Goal: Information Seeking & Learning: Learn about a topic

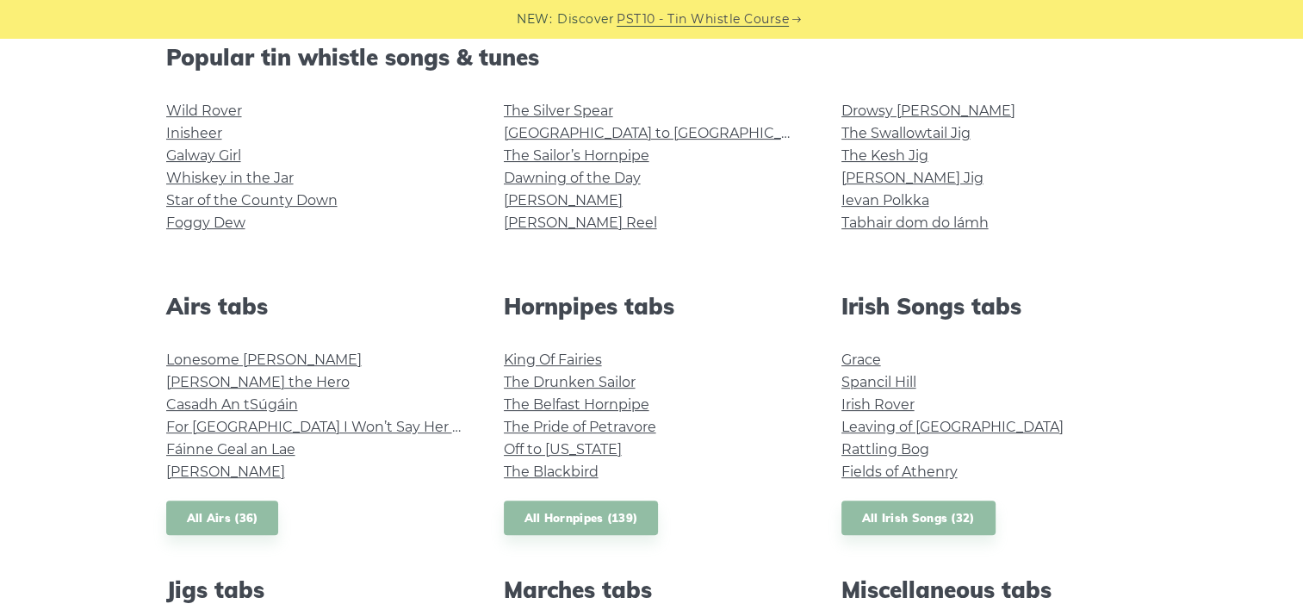
scroll to position [345, 0]
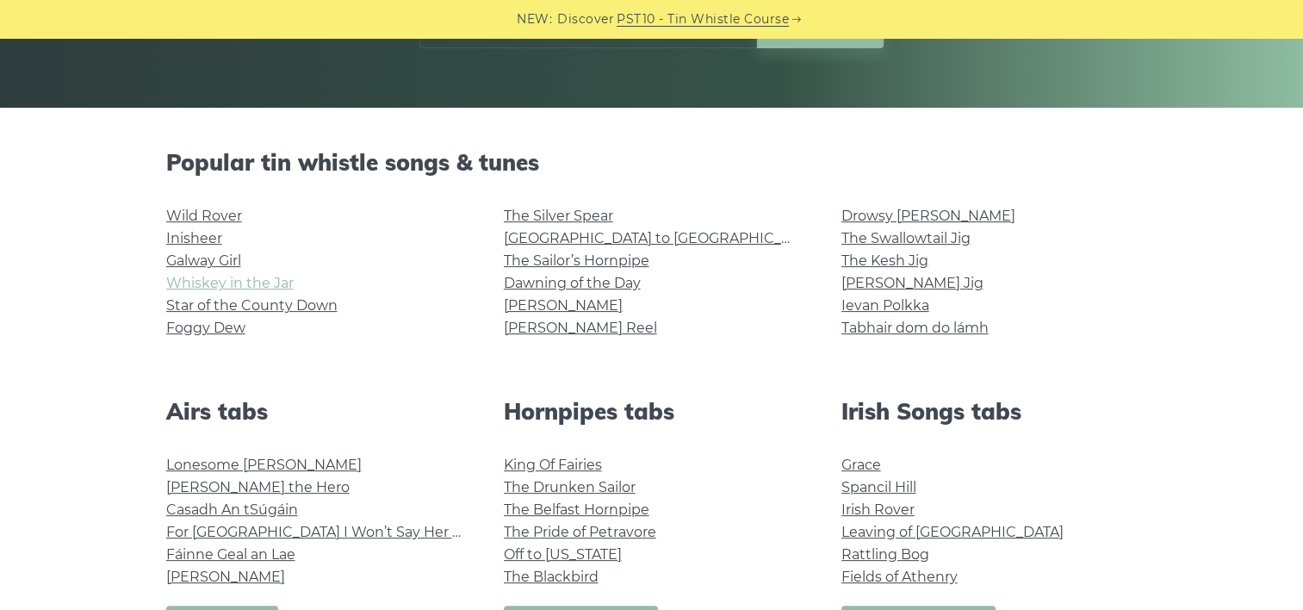
click at [224, 286] on link "Whiskey in the Jar" at bounding box center [229, 283] width 127 height 16
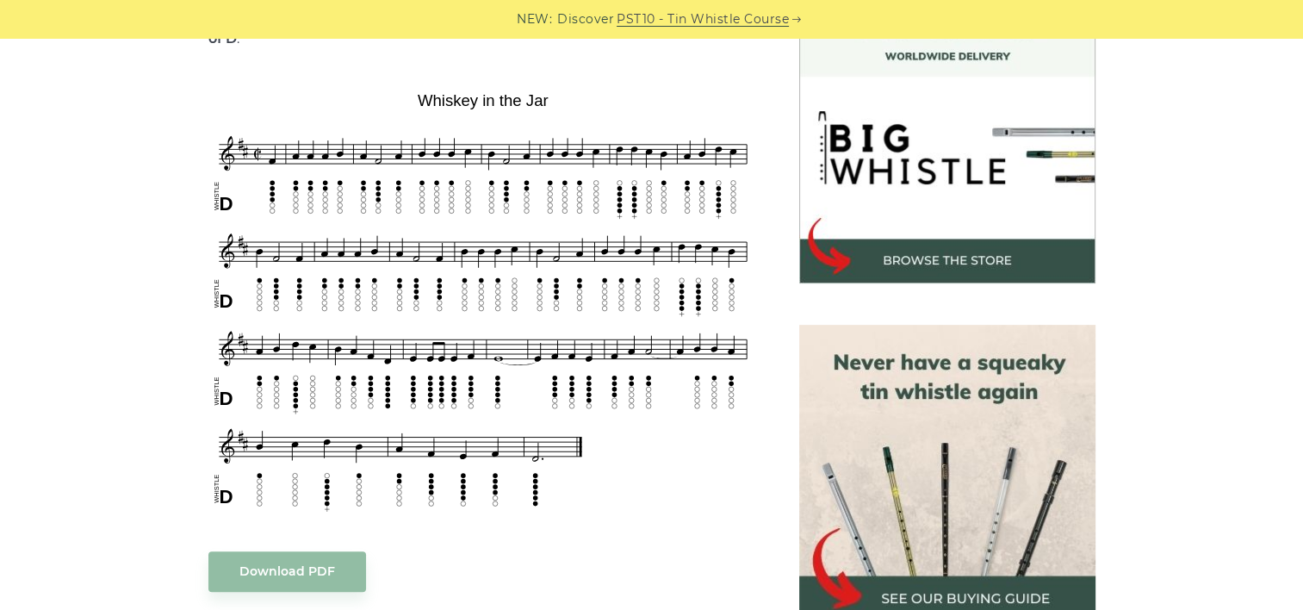
scroll to position [431, 0]
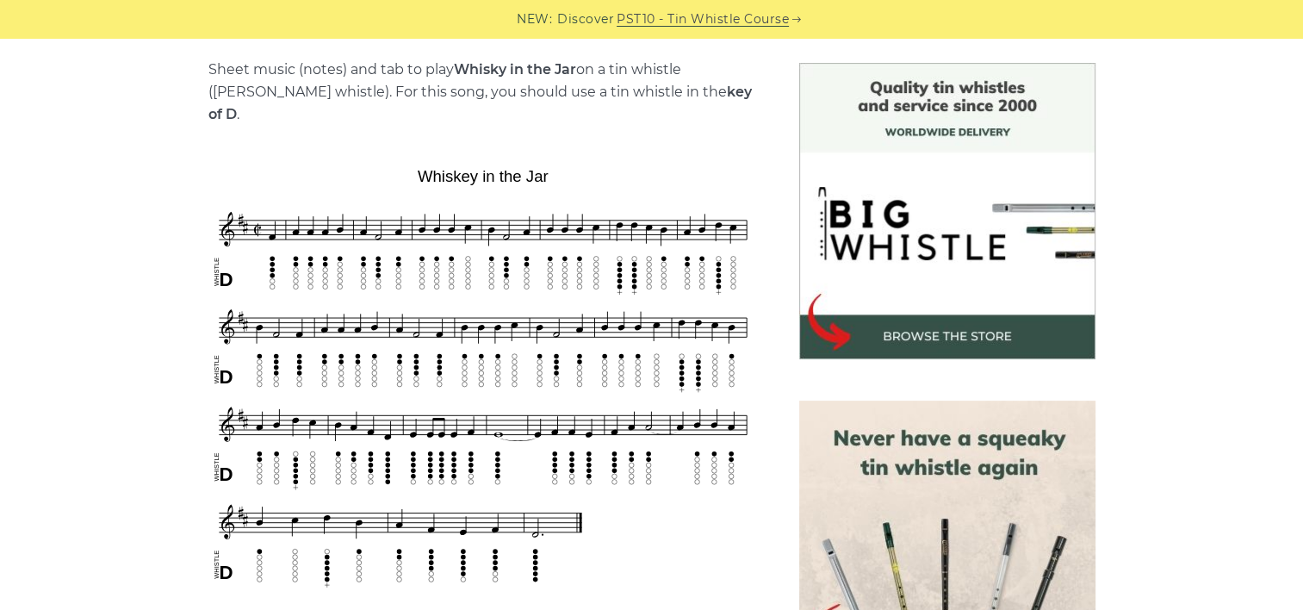
click at [372, 228] on img at bounding box center [482, 376] width 549 height 431
click at [448, 239] on img at bounding box center [482, 376] width 549 height 431
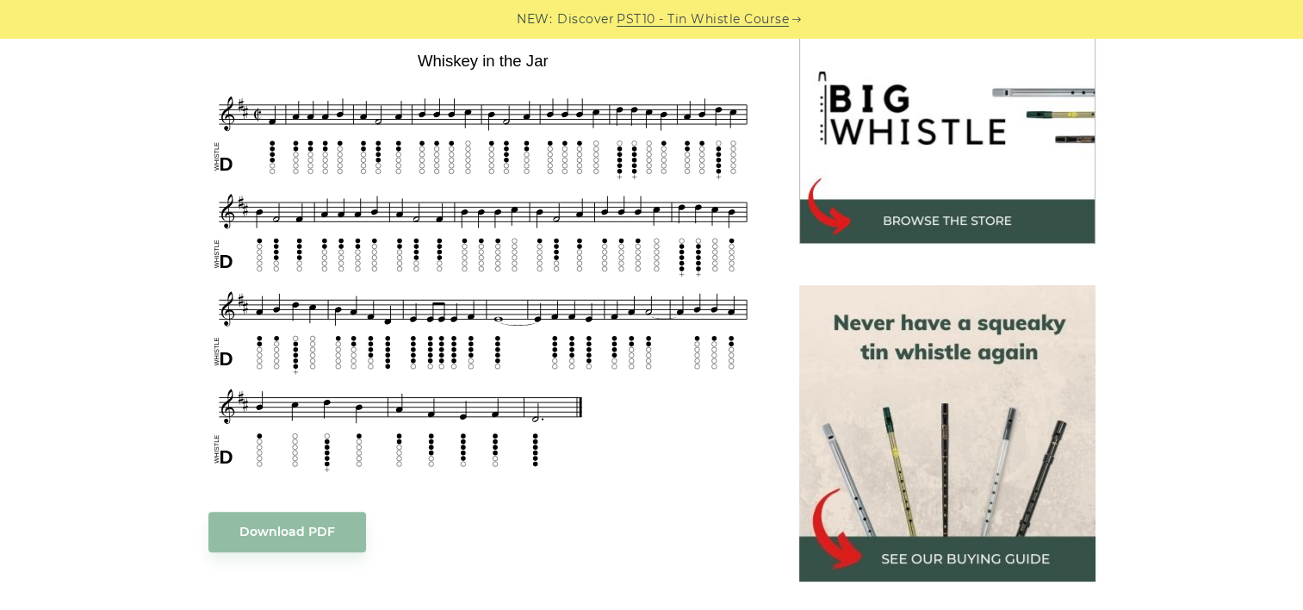
scroll to position [517, 0]
